Goal: Information Seeking & Learning: Learn about a topic

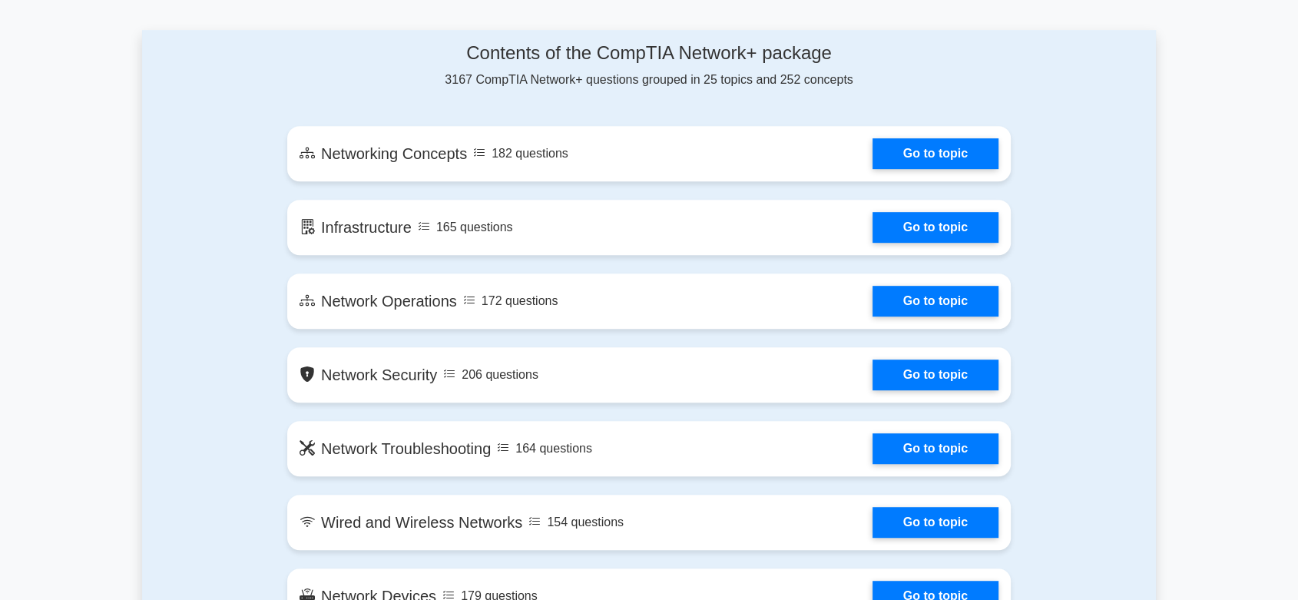
scroll to position [800, 0]
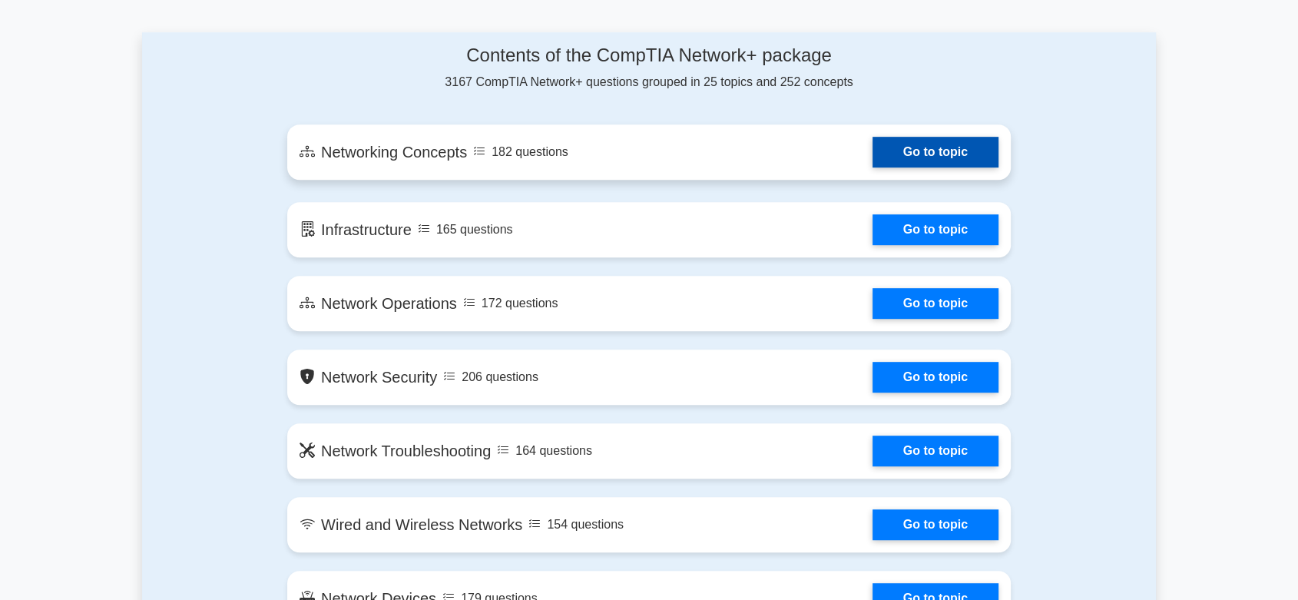
click at [895, 167] on link "Go to topic" at bounding box center [935, 152] width 126 height 31
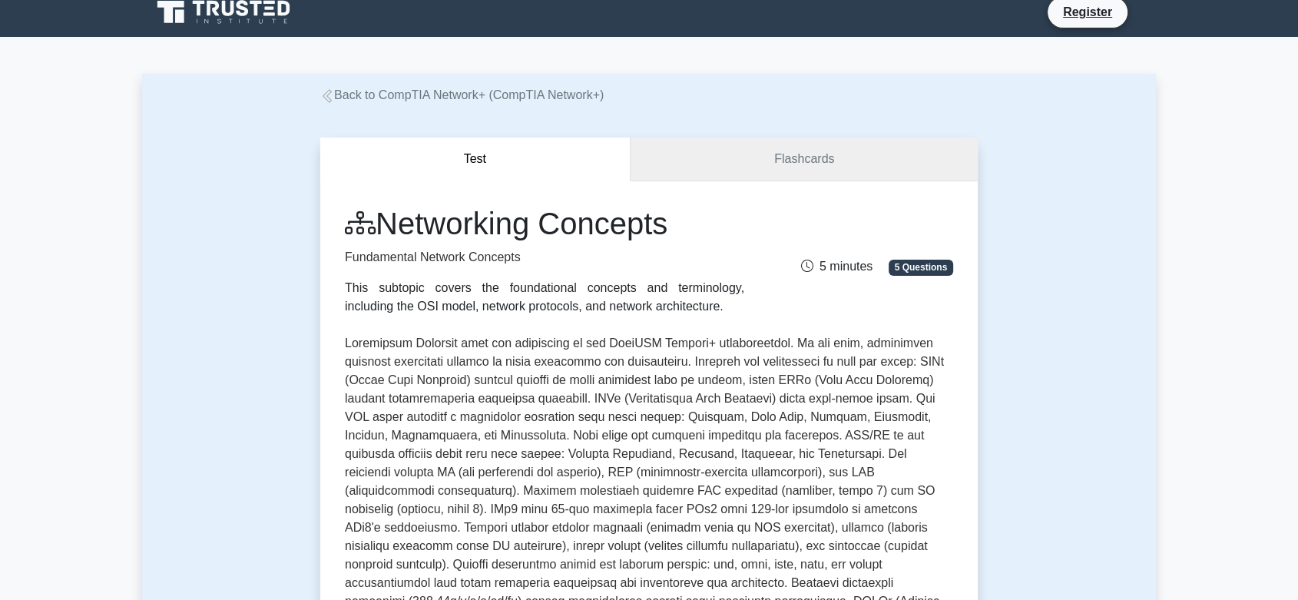
scroll to position [15, 0]
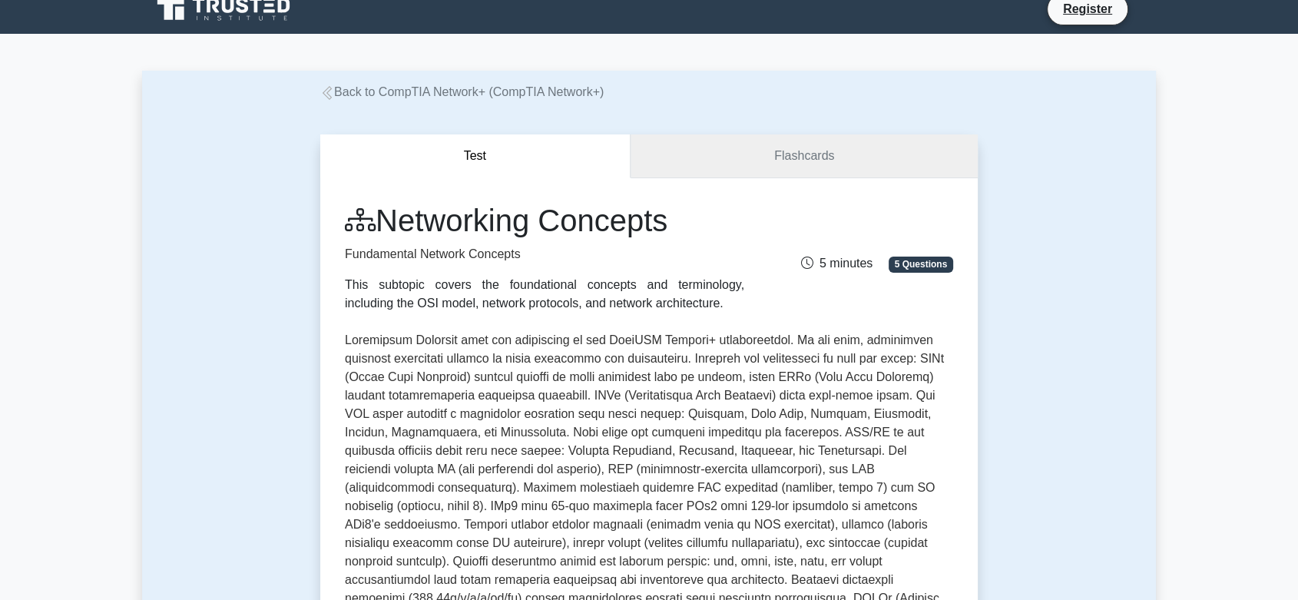
click at [762, 160] on link "Flashcards" at bounding box center [803, 156] width 347 height 44
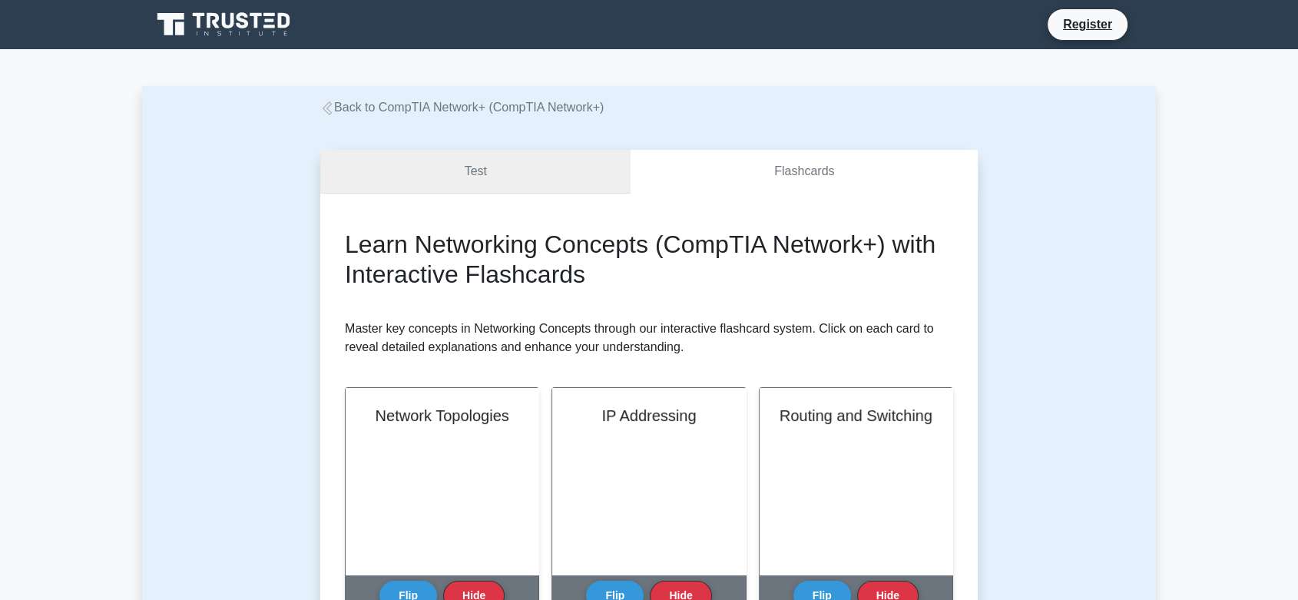
click at [437, 160] on link "Test" at bounding box center [475, 172] width 310 height 44
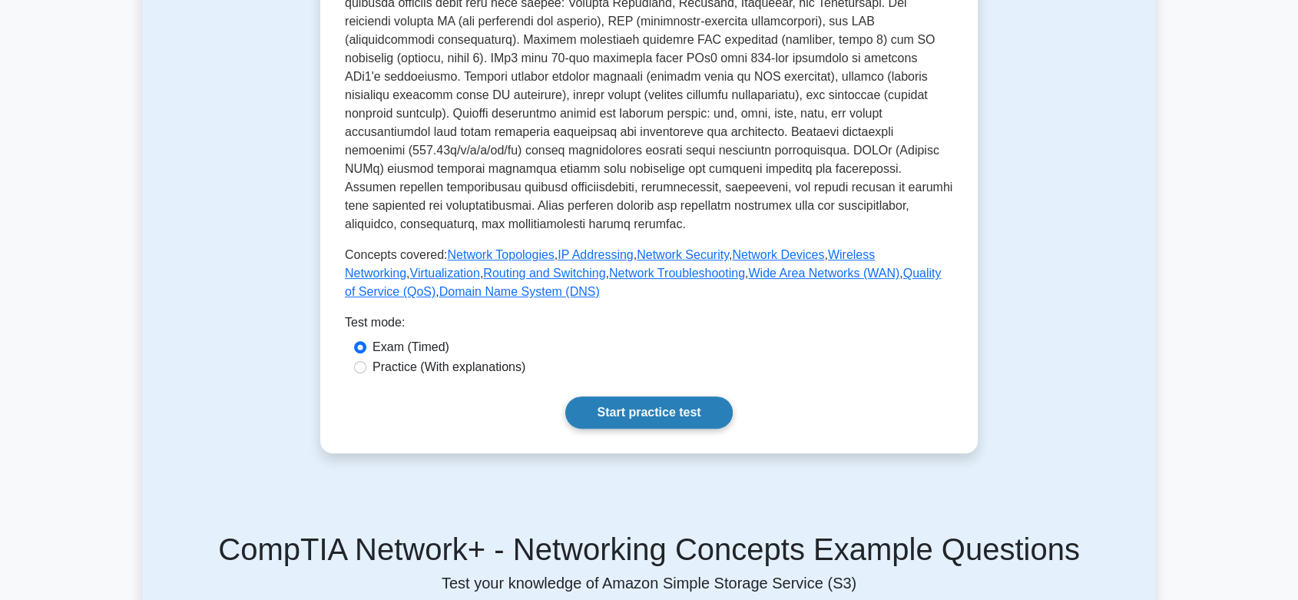
scroll to position [461, 0]
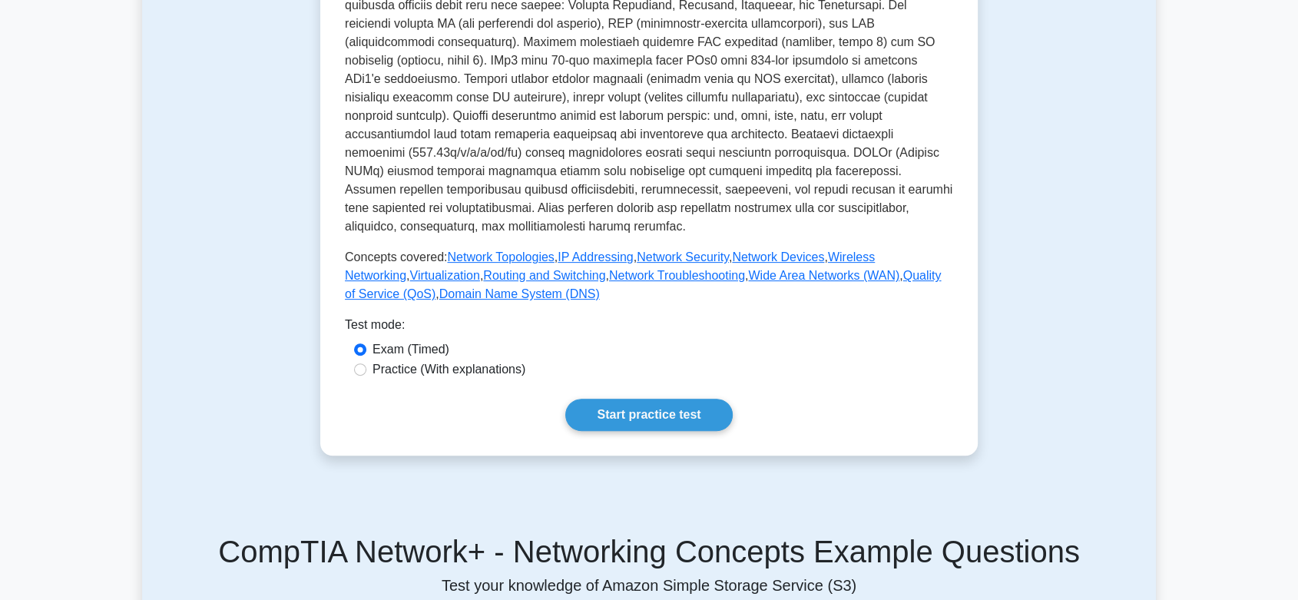
click at [420, 360] on label "Practice (With explanations)" at bounding box center [448, 369] width 153 height 18
click at [366, 363] on input "Practice (With explanations)" at bounding box center [360, 369] width 12 height 12
radio input "true"
click at [604, 399] on link "Start practice test" at bounding box center [648, 415] width 167 height 32
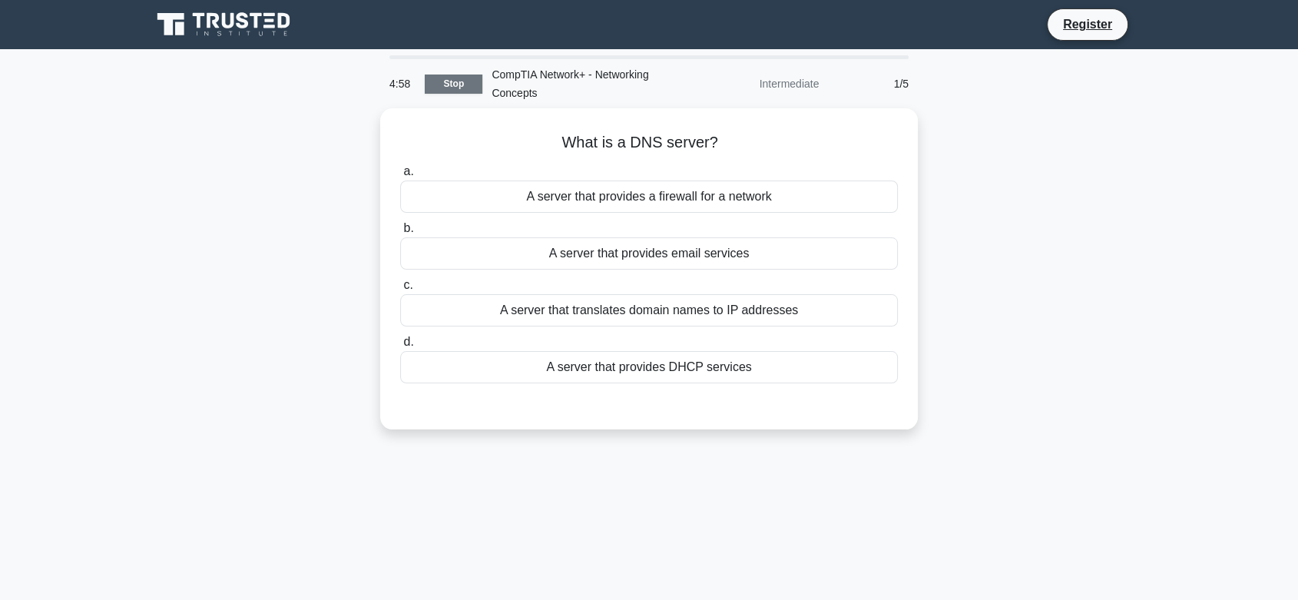
click at [467, 79] on link "Stop" at bounding box center [454, 83] width 58 height 19
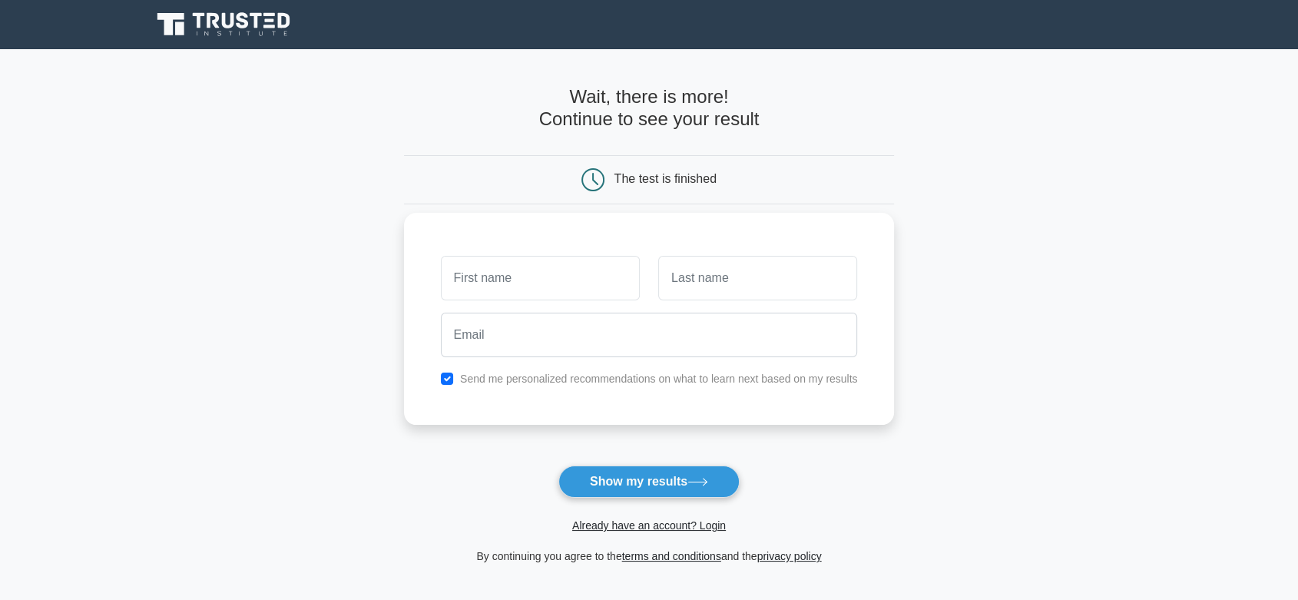
click at [561, 293] on input "text" at bounding box center [540, 278] width 199 height 45
type input "cfsd"
click at [800, 270] on input "text" at bounding box center [757, 278] width 199 height 45
type input "dsf"
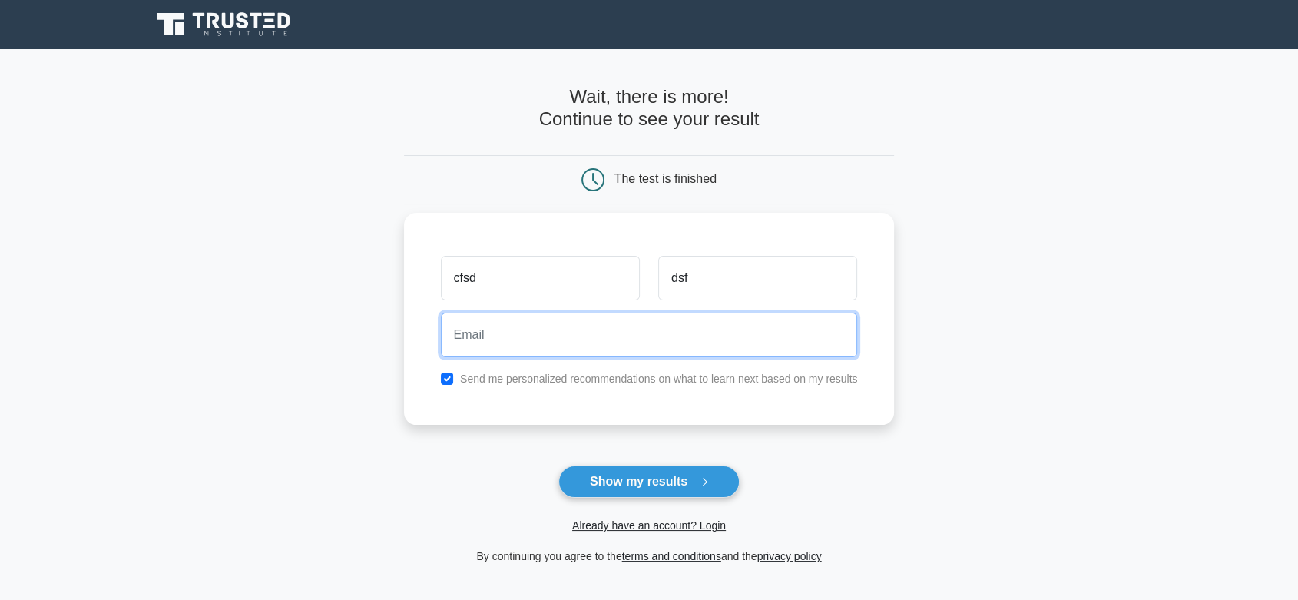
click at [663, 333] on input "email" at bounding box center [649, 335] width 417 height 45
type input "computertest@gmail.com"
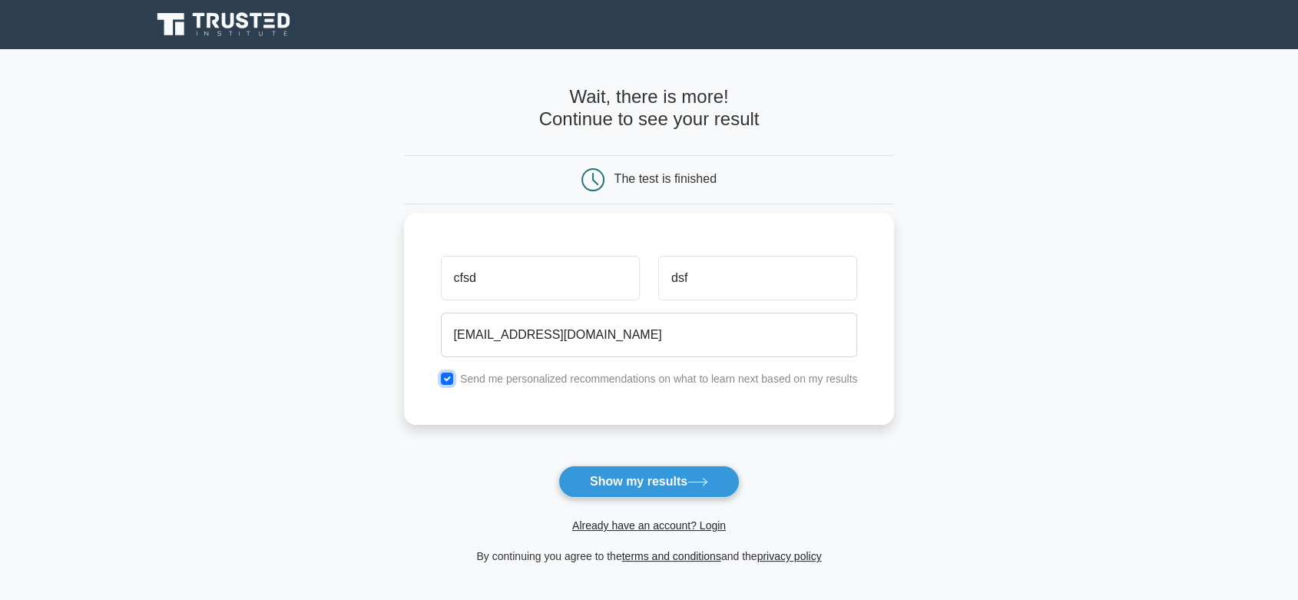
click at [450, 379] on input "checkbox" at bounding box center [447, 378] width 12 height 12
checkbox input "false"
click at [590, 462] on form "Wait, there is more! Continue to see your result The test is finished cfsd dsf" at bounding box center [649, 325] width 491 height 479
click at [591, 468] on button "Show my results" at bounding box center [648, 481] width 181 height 32
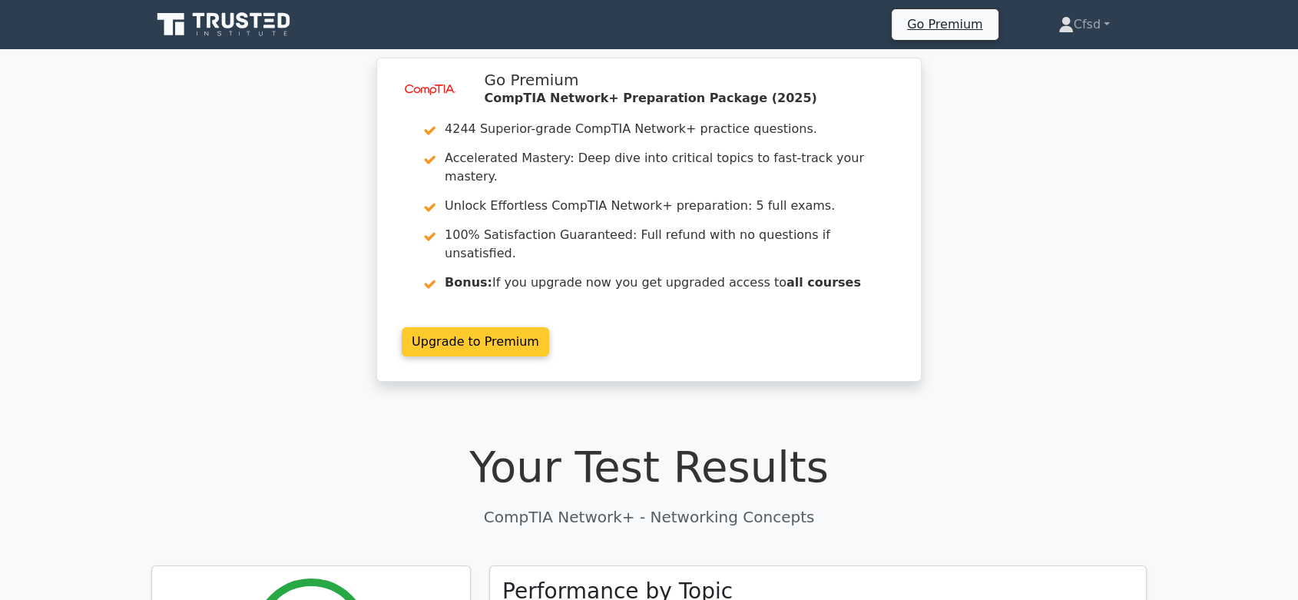
click at [459, 327] on link "Upgrade to Premium" at bounding box center [475, 341] width 147 height 29
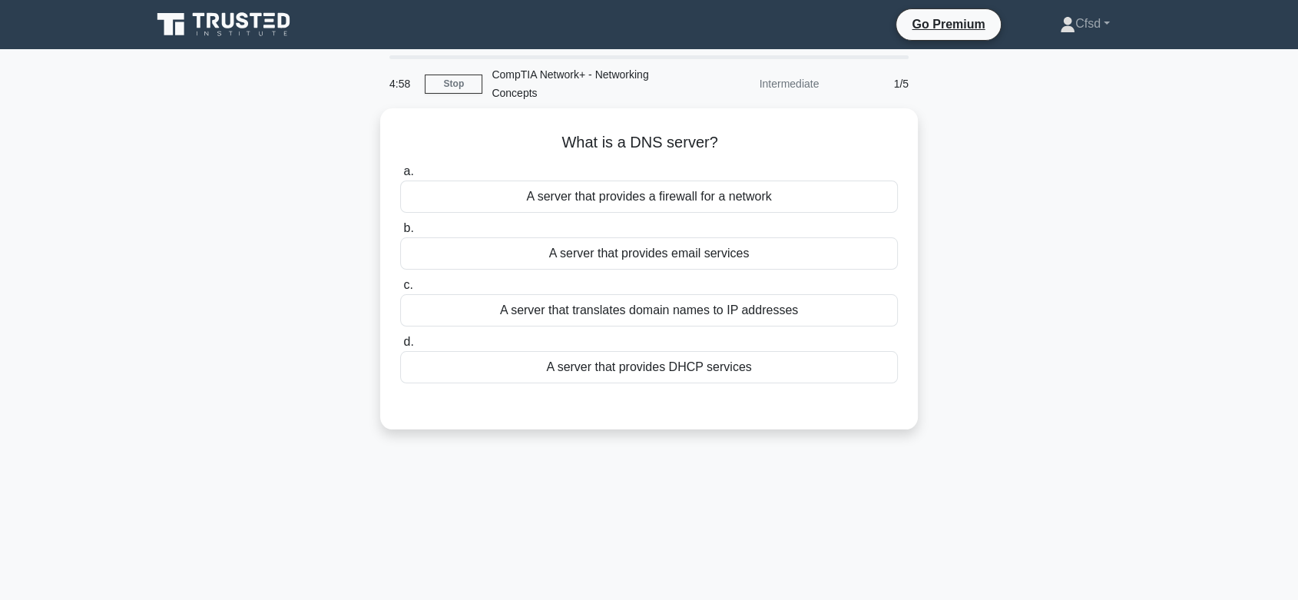
drag, startPoint x: 0, startPoint y: 0, endPoint x: 256, endPoint y: 286, distance: 383.4
click at [256, 286] on div "What is a DNS server? .spinner_0XTQ{transform-origin:center;animation:spinner_y…" at bounding box center [649, 277] width 1014 height 339
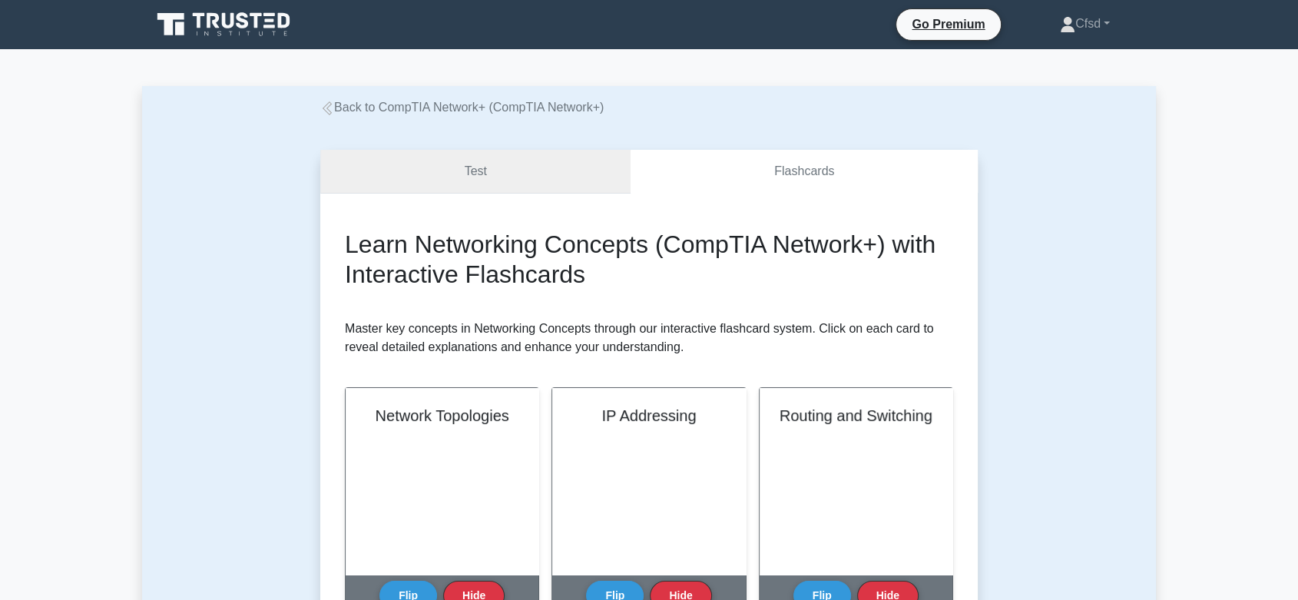
click at [510, 158] on link "Test" at bounding box center [475, 172] width 310 height 44
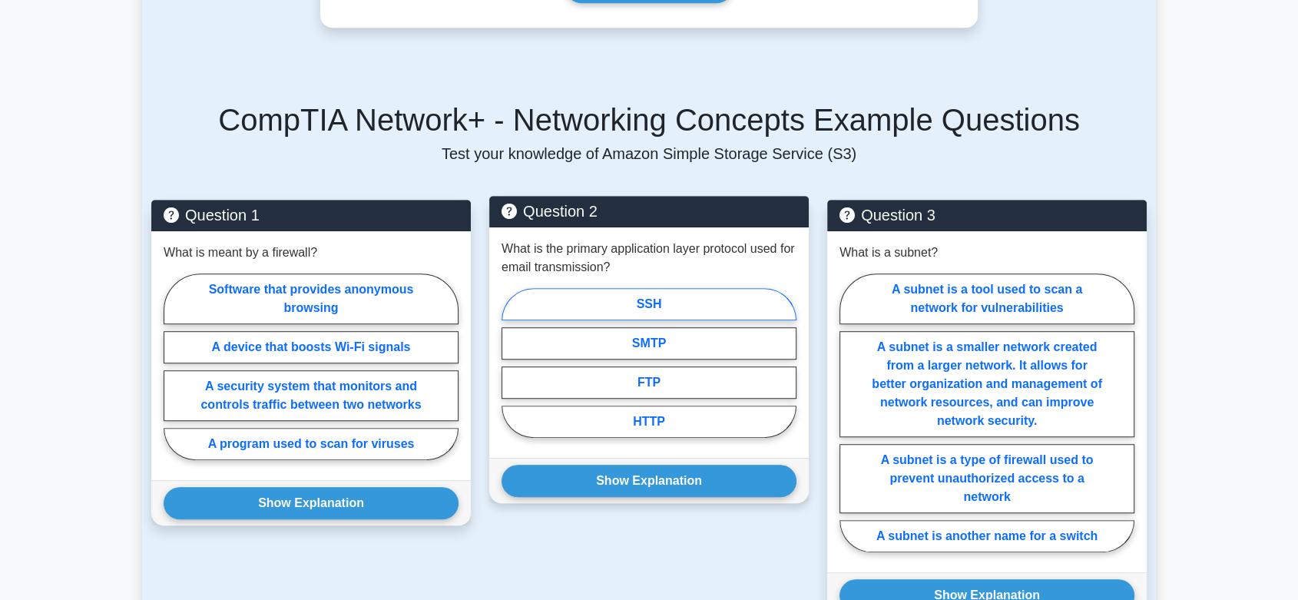
scroll to position [946, 0]
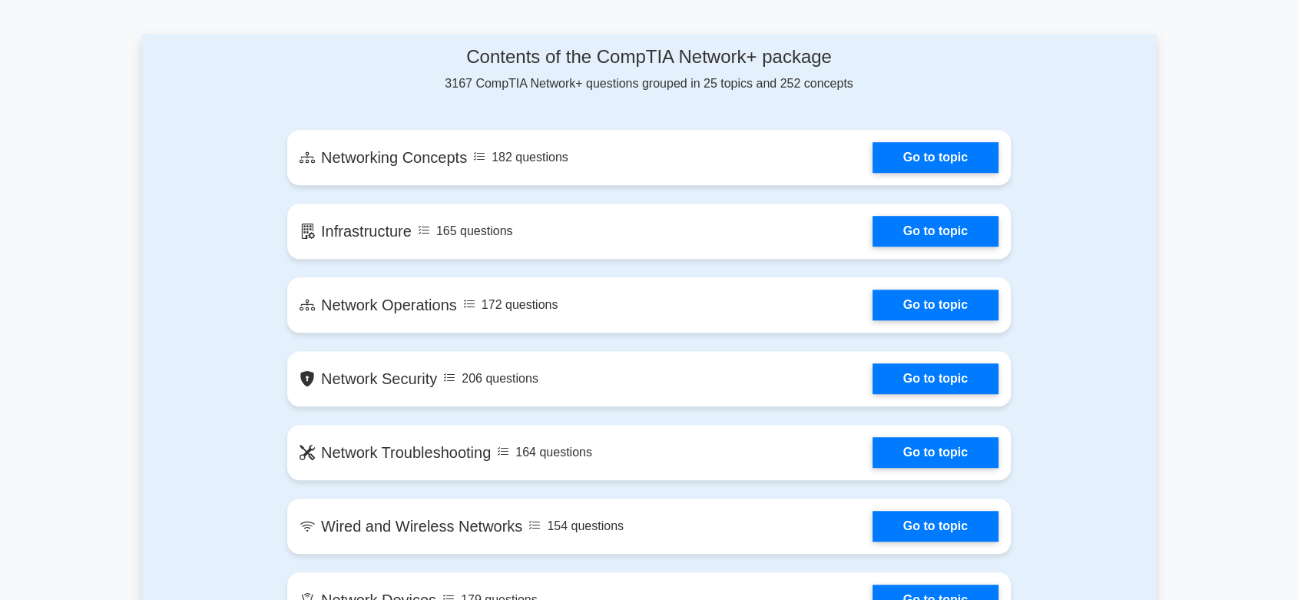
scroll to position [928, 0]
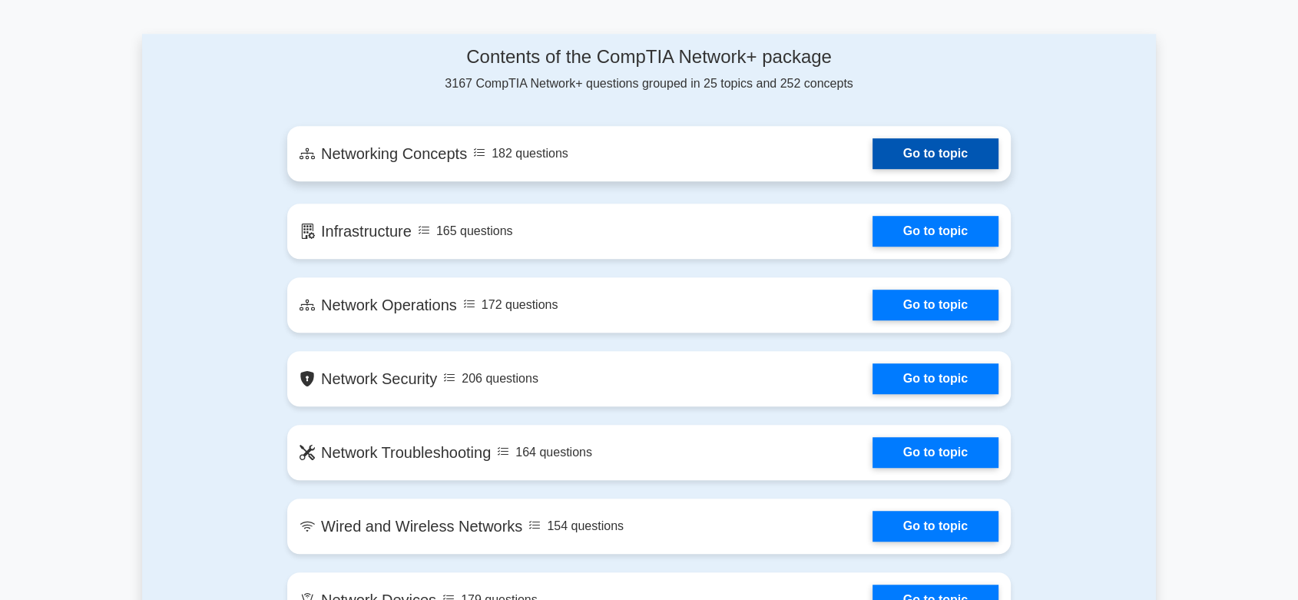
click at [872, 148] on link "Go to topic" at bounding box center [935, 153] width 126 height 31
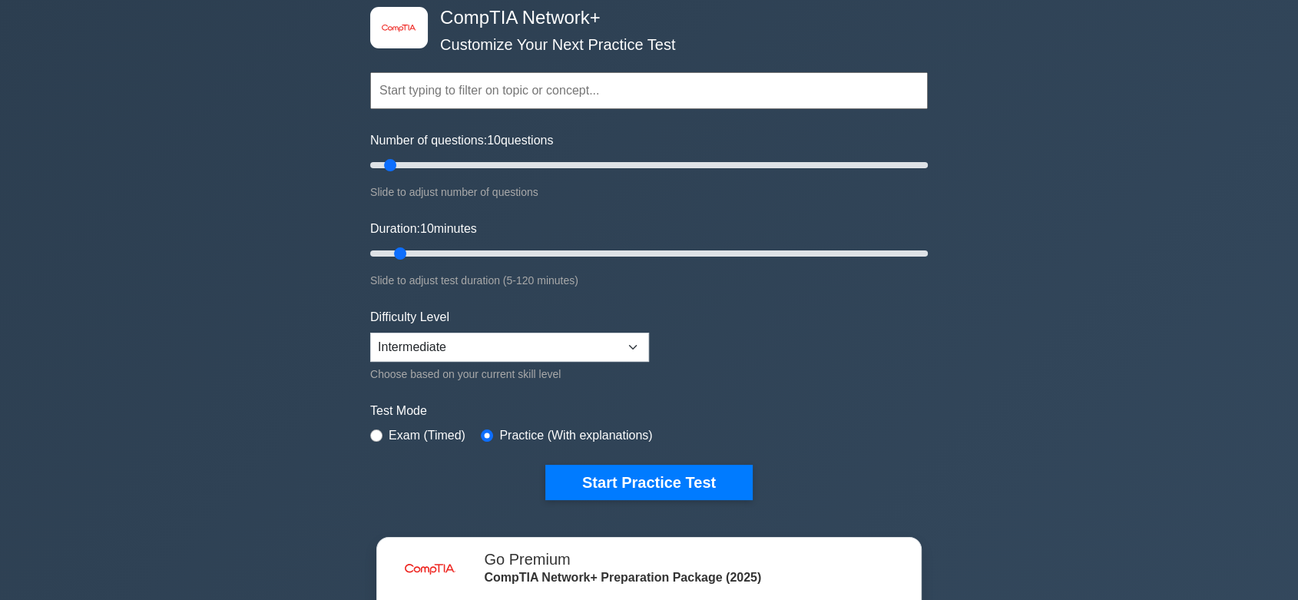
scroll to position [80, 0]
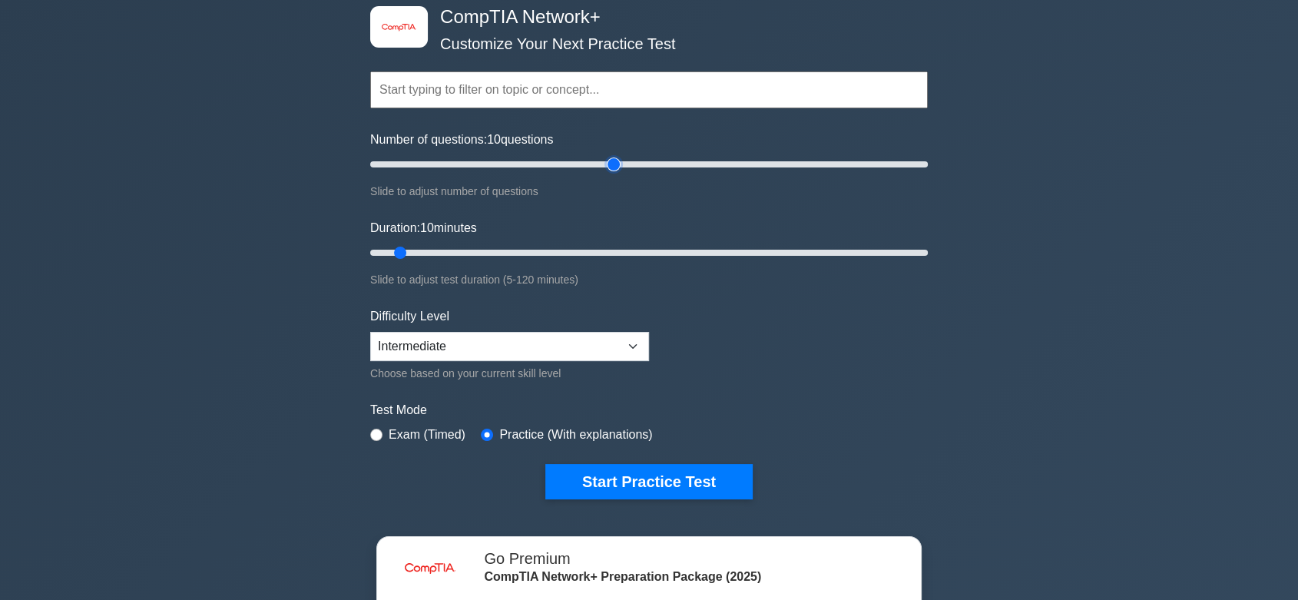
click at [611, 159] on input "Number of questions: 10 questions" at bounding box center [649, 164] width 558 height 18
drag, startPoint x: 611, startPoint y: 162, endPoint x: 1028, endPoint y: 170, distance: 417.1
type input "200"
click at [928, 170] on input "Number of questions: 200 questions" at bounding box center [649, 164] width 558 height 18
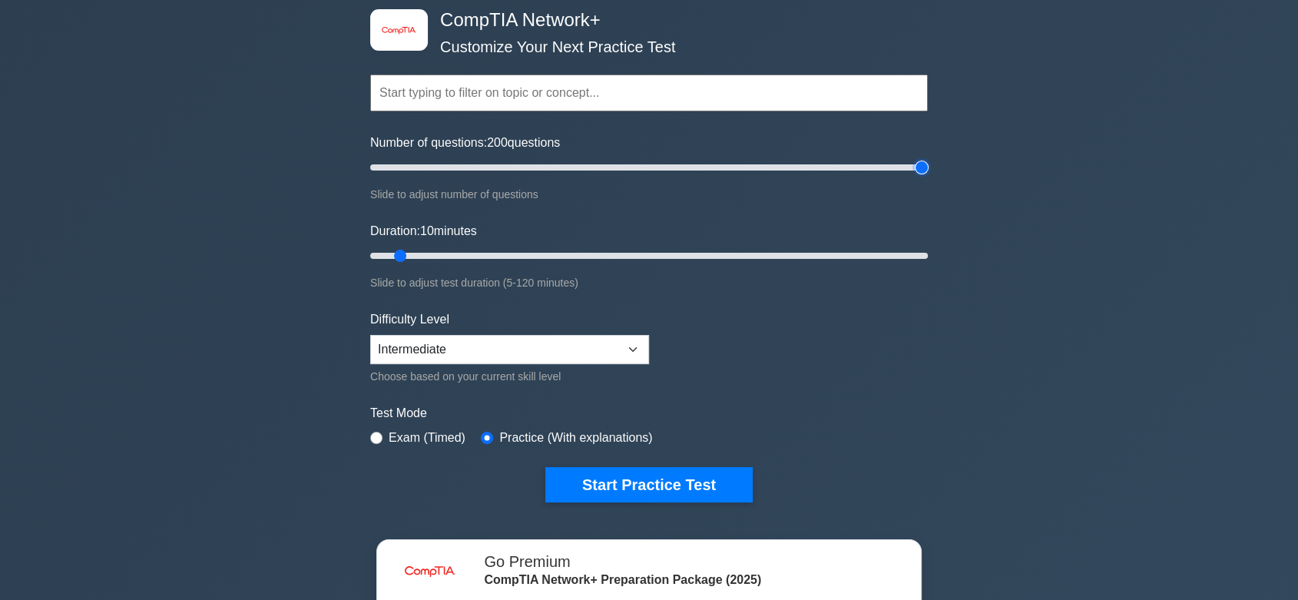
scroll to position [75, 0]
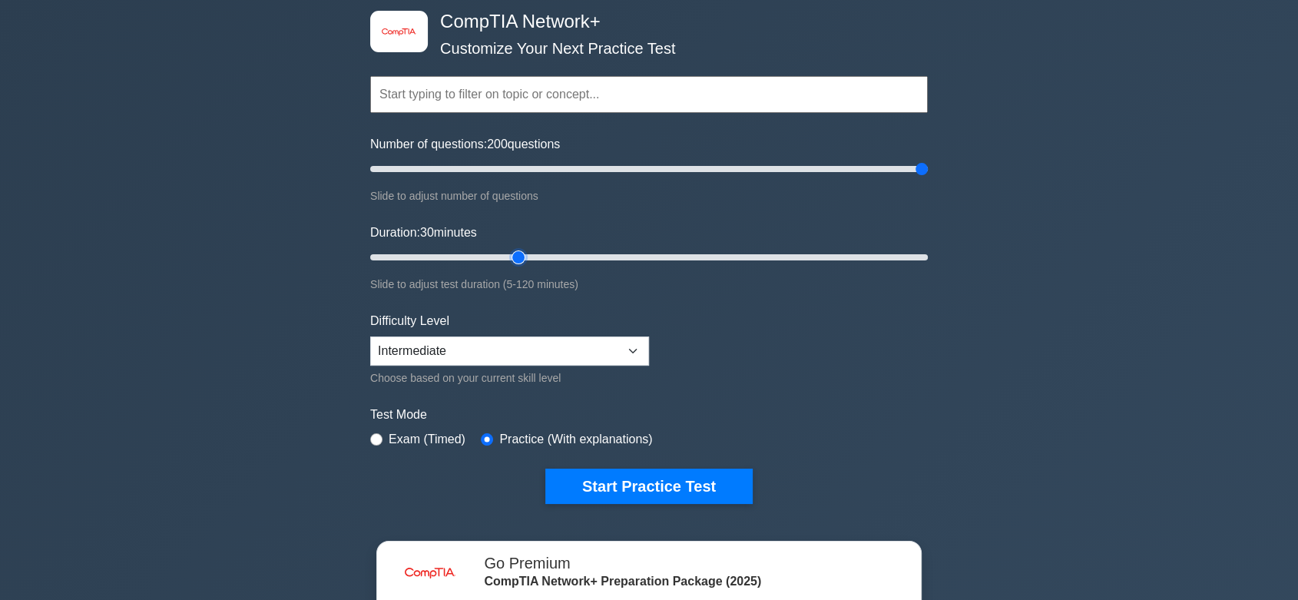
type input "30"
click at [505, 253] on input "Duration: 30 minutes" at bounding box center [649, 257] width 558 height 18
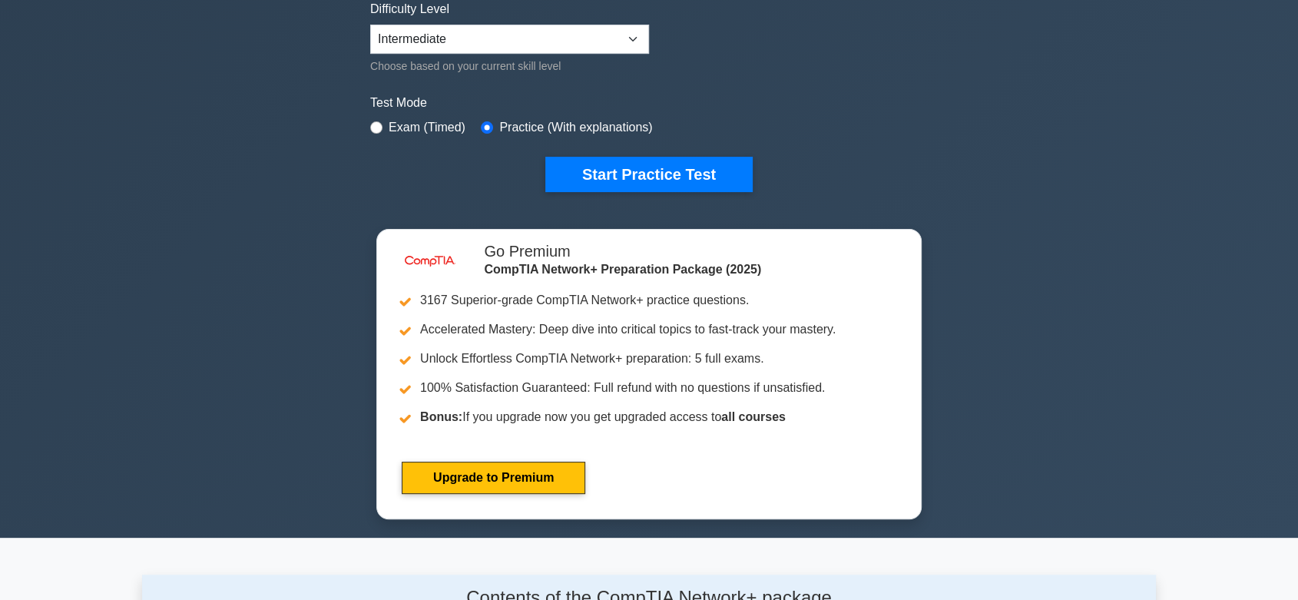
scroll to position [396, 0]
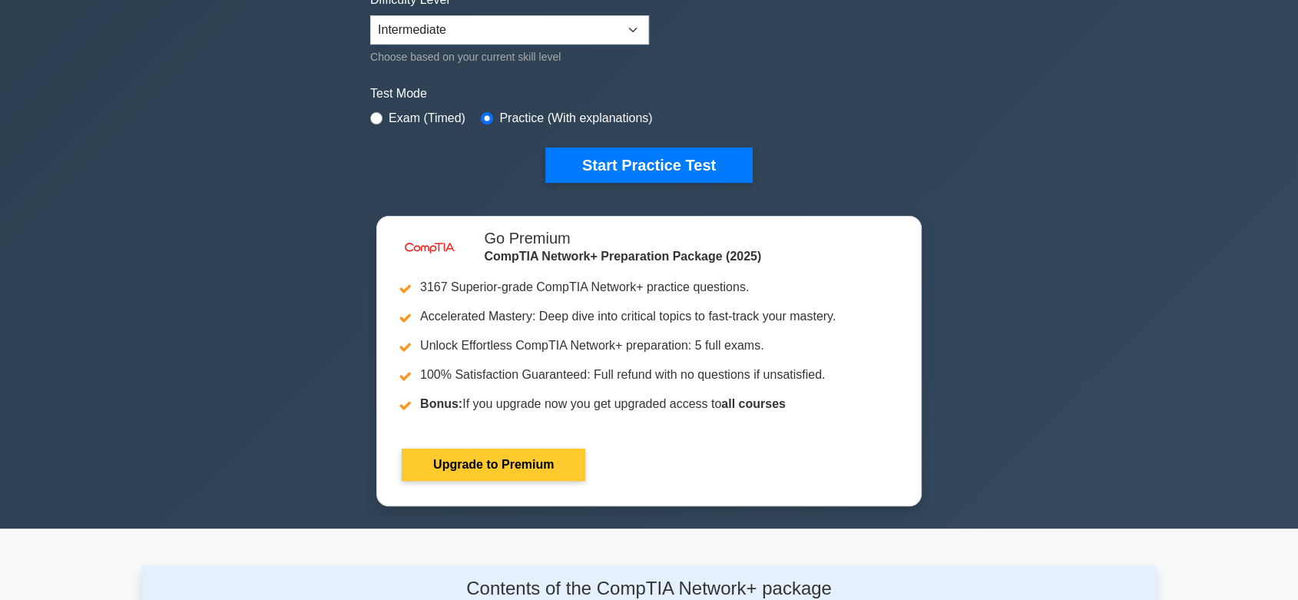
click at [421, 448] on link "Upgrade to Premium" at bounding box center [494, 464] width 184 height 32
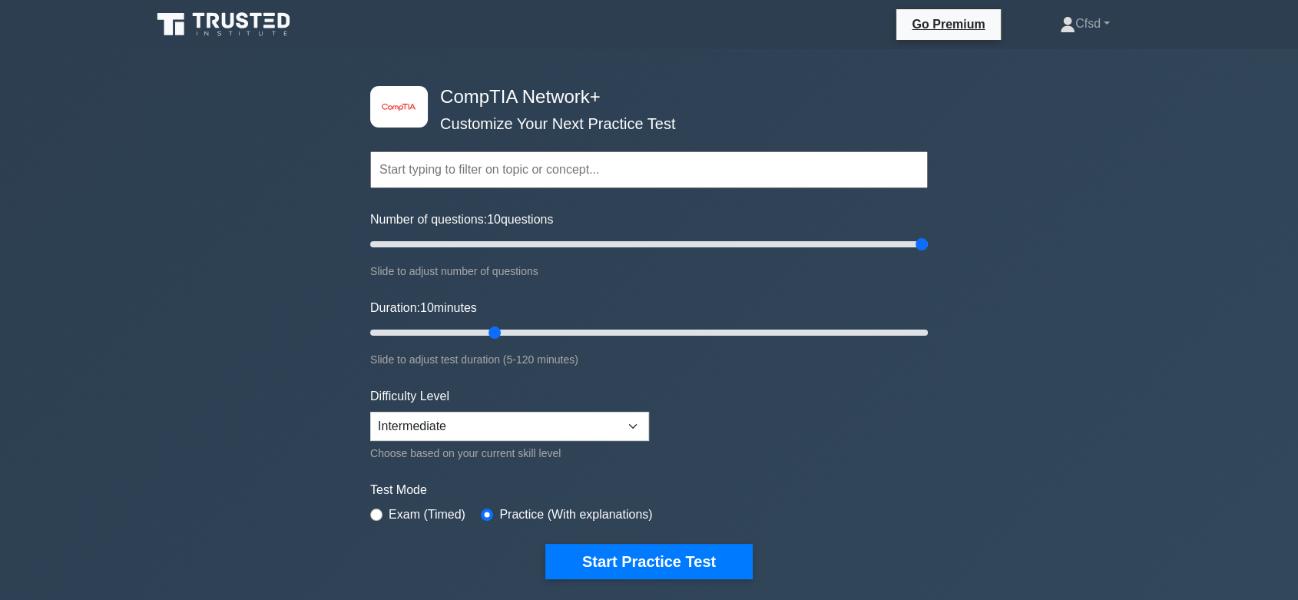
click at [387, 108] on div "Topics Networking Concepts Infrastructure Network Operations Network Security N…" at bounding box center [649, 148] width 558 height 88
click at [465, 97] on h4 "CompTIA Network+" at bounding box center [643, 97] width 419 height 22
click at [200, 8] on link at bounding box center [224, 24] width 147 height 37
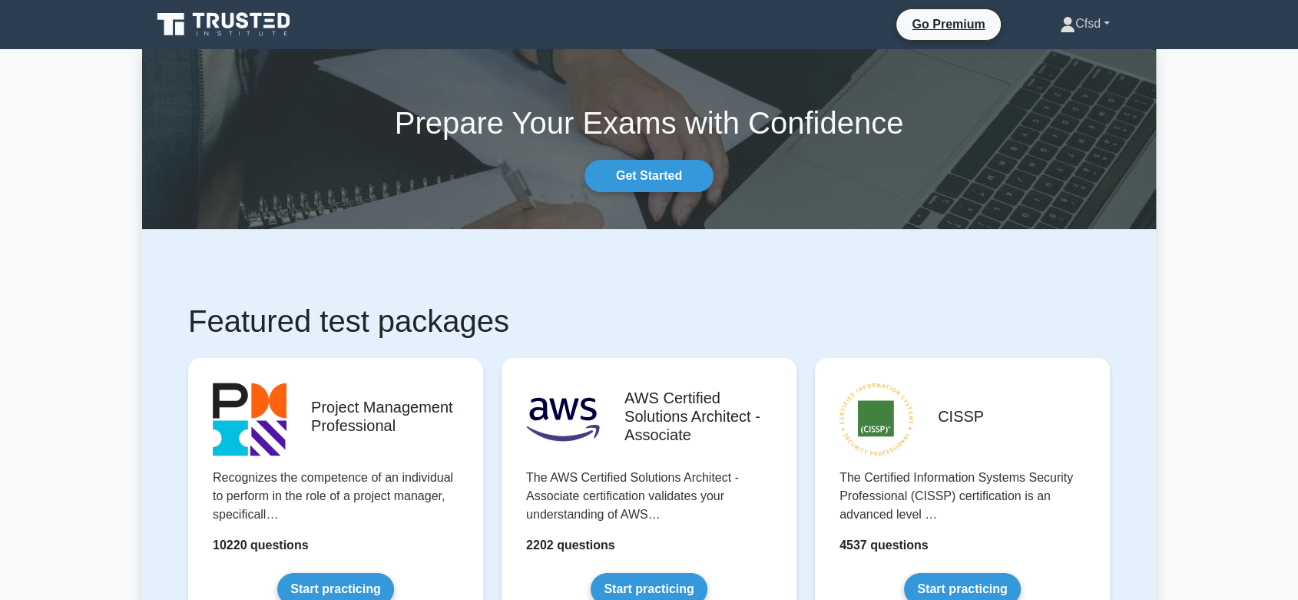
click at [1090, 21] on link "Cfsd" at bounding box center [1085, 23] width 124 height 31
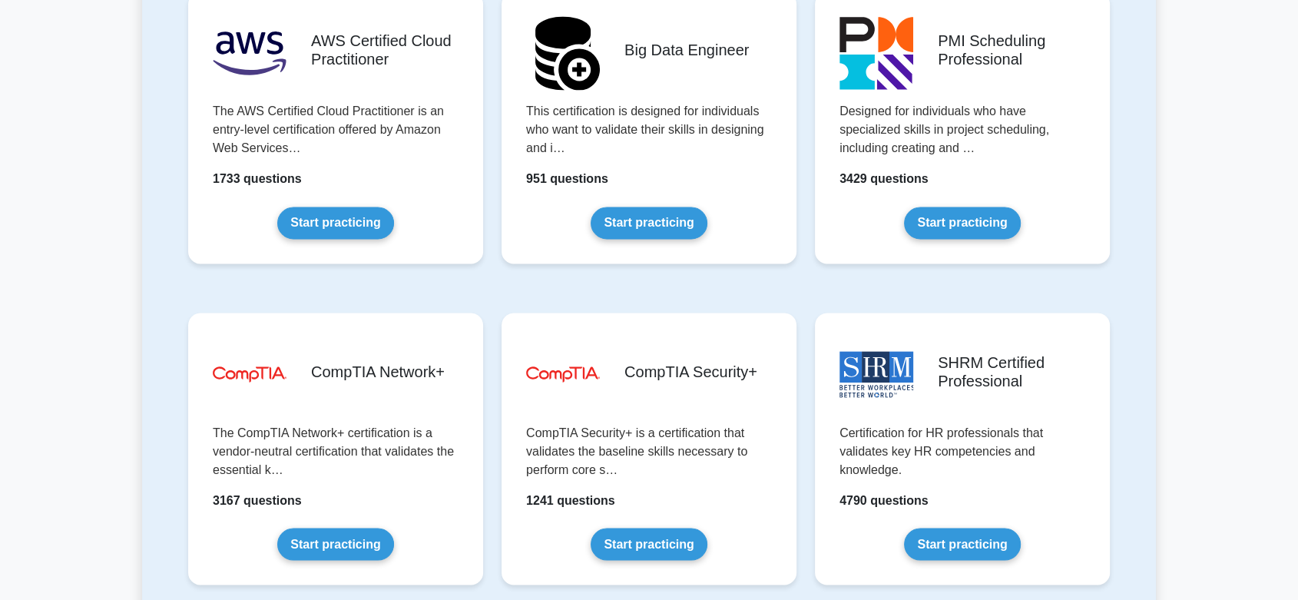
scroll to position [2617, 0]
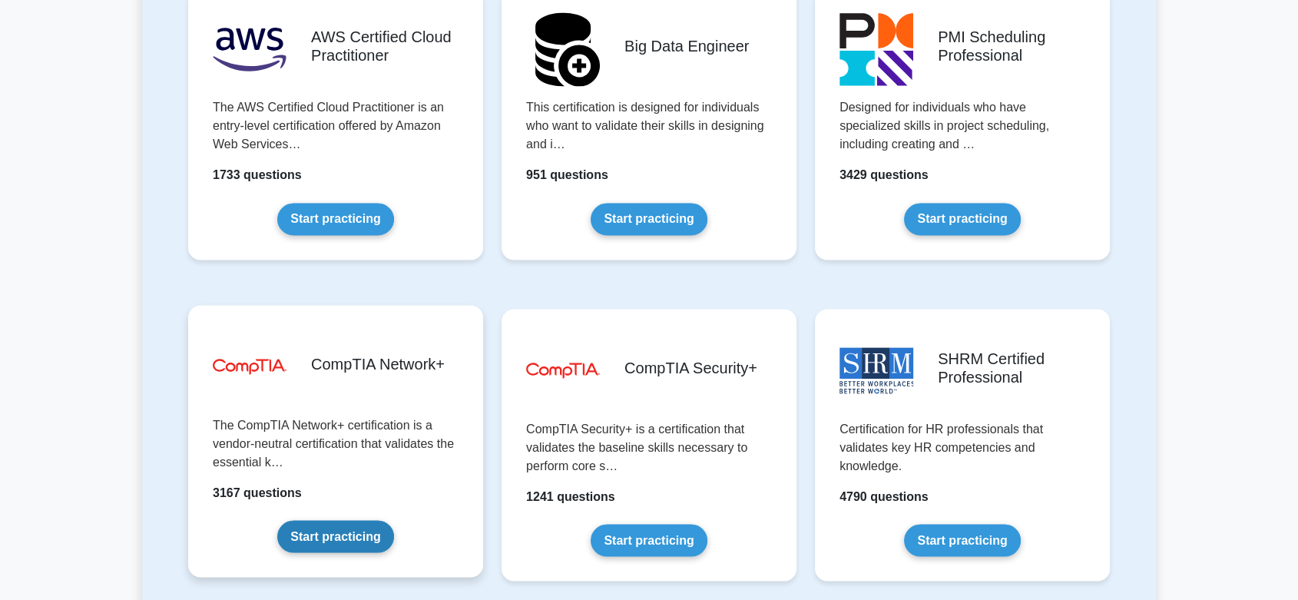
click at [290, 520] on link "Start practicing" at bounding box center [335, 536] width 116 height 32
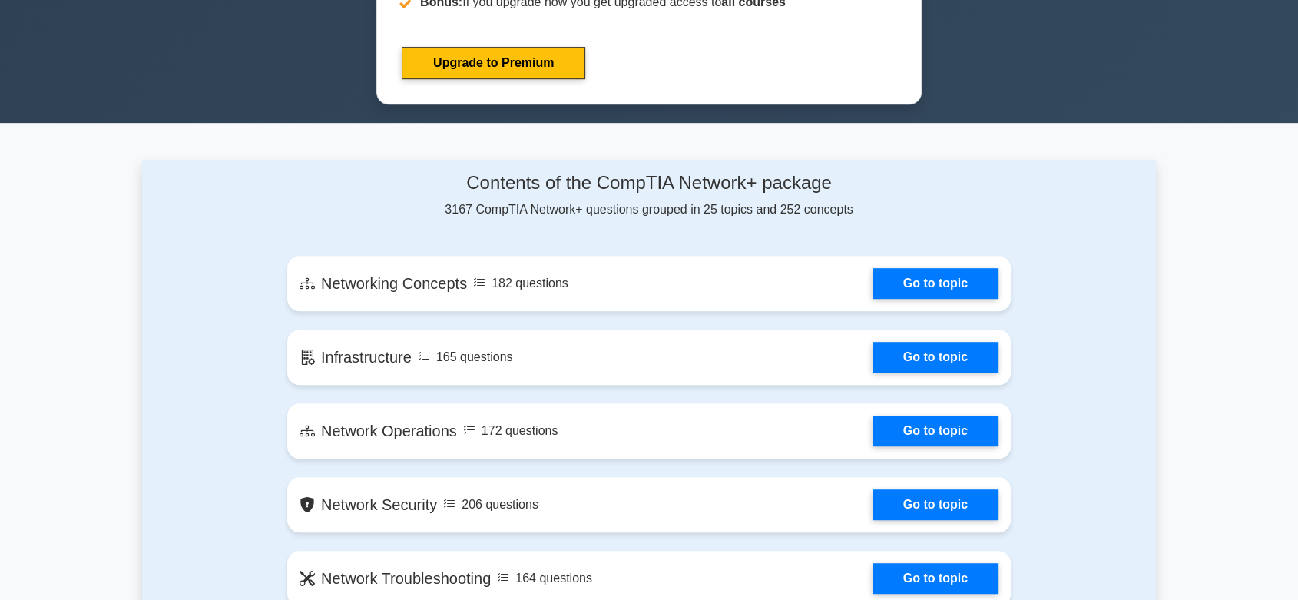
scroll to position [792, 0]
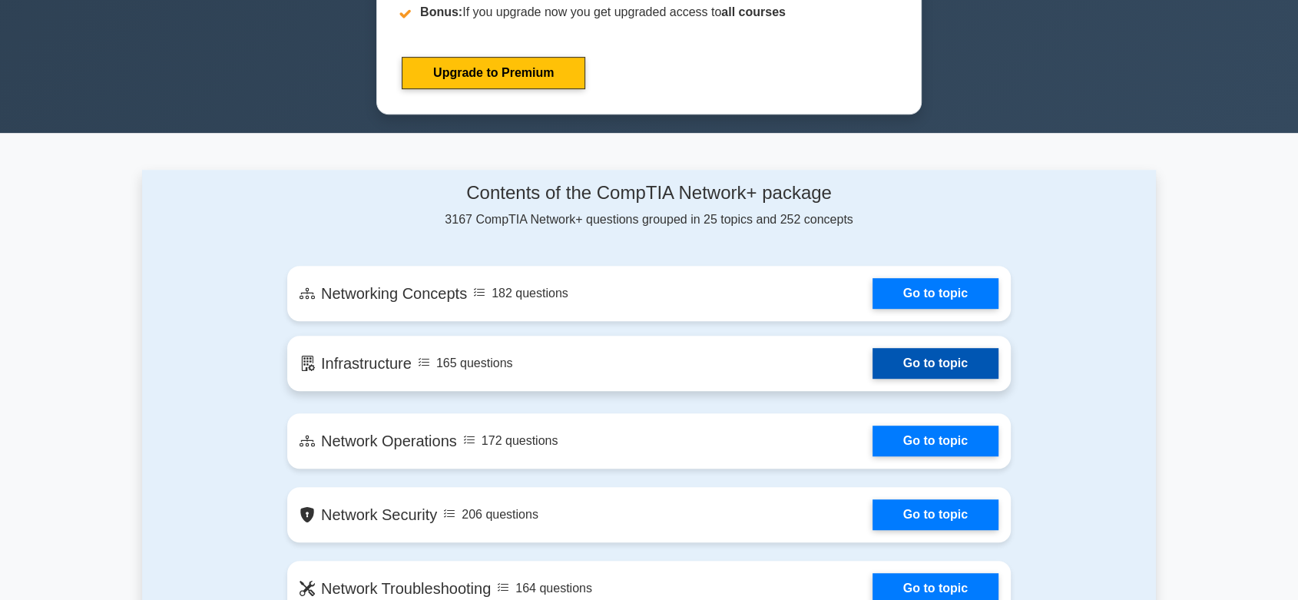
click at [872, 379] on link "Go to topic" at bounding box center [935, 363] width 126 height 31
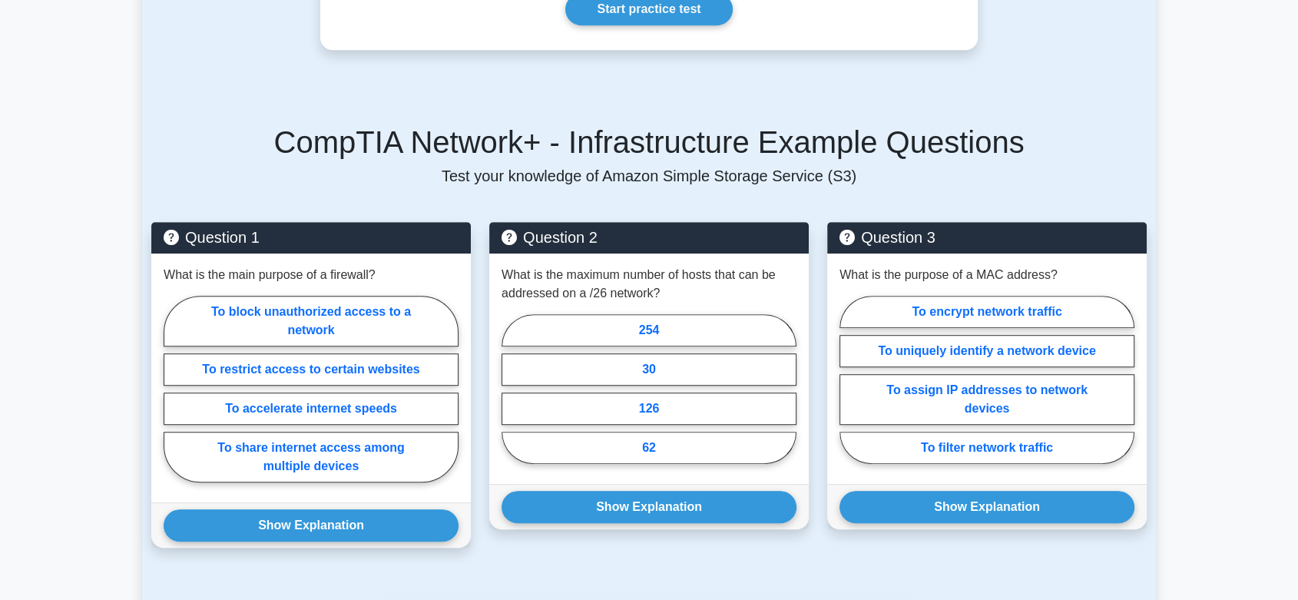
scroll to position [855, 0]
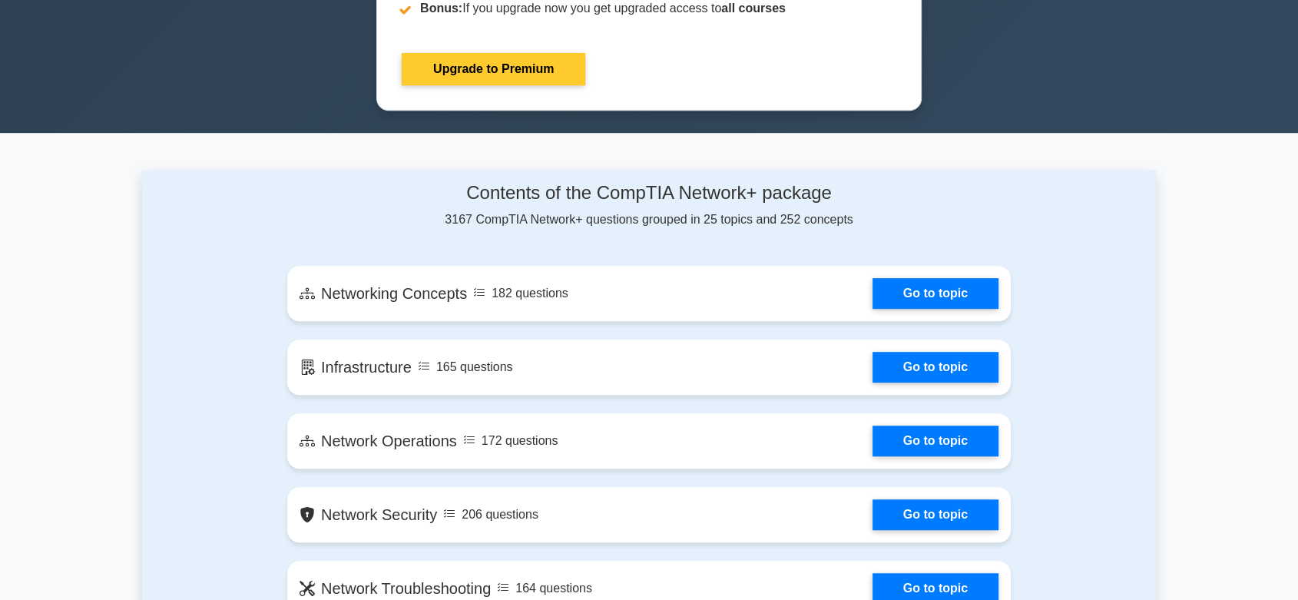
scroll to position [792, 0]
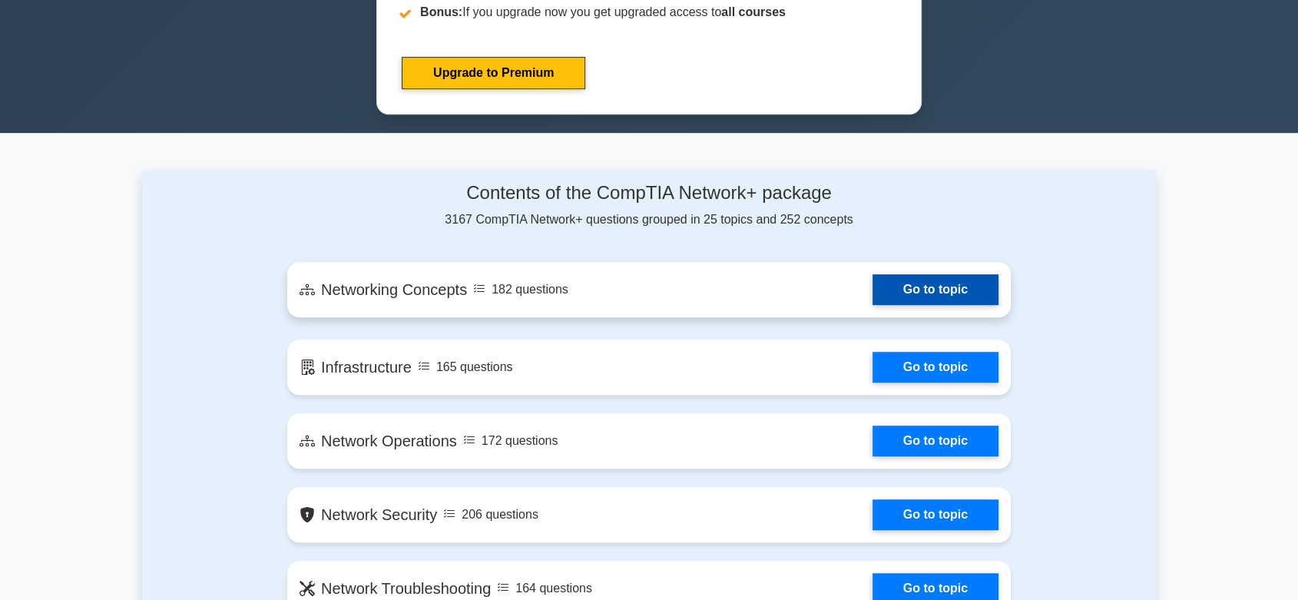
click at [944, 282] on link "Go to topic" at bounding box center [935, 289] width 126 height 31
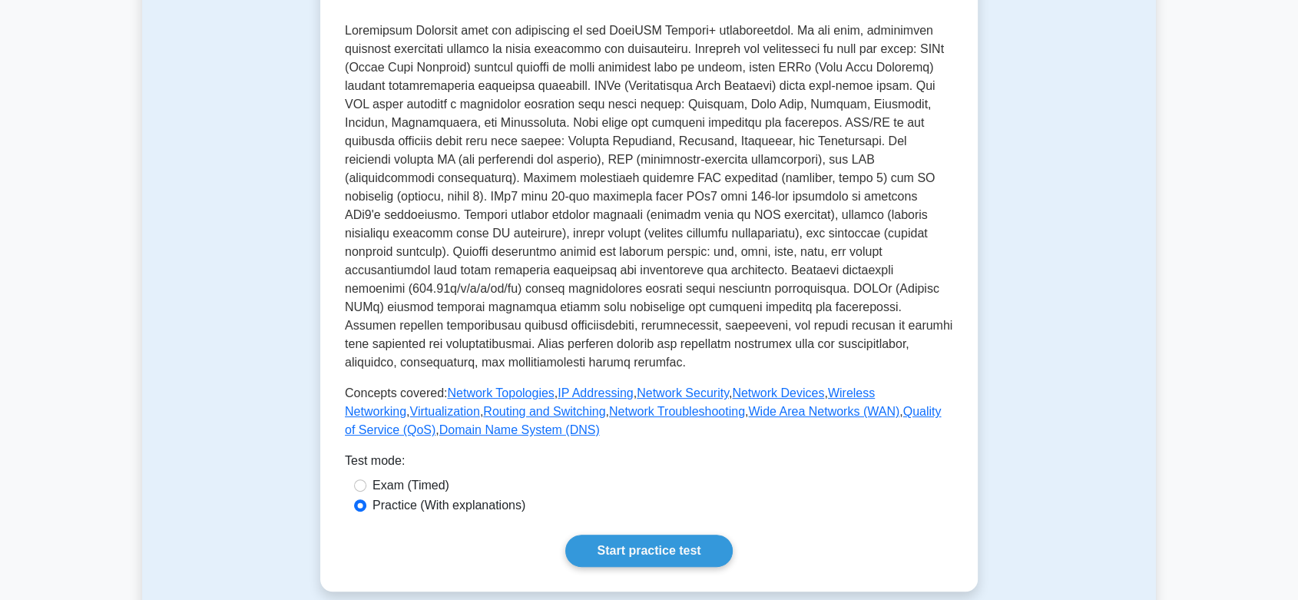
scroll to position [326, 0]
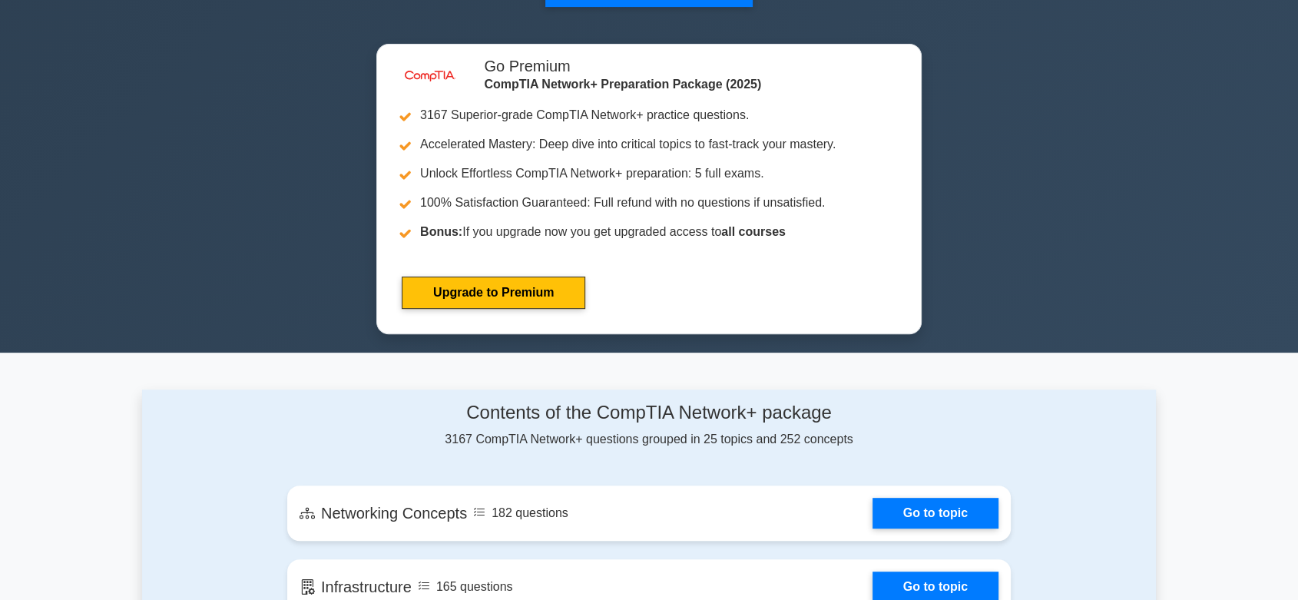
scroll to position [568, 0]
